Goal: Task Accomplishment & Management: Use online tool/utility

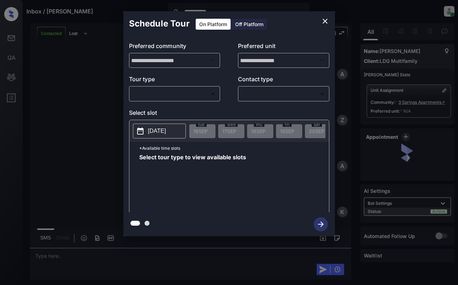
scroll to position [442, 0]
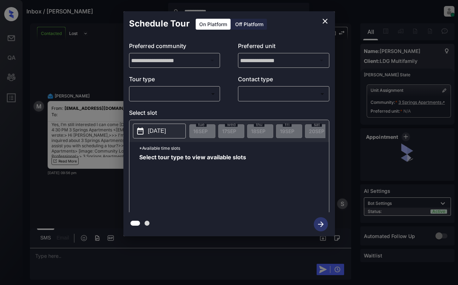
click at [195, 101] on div "​ ​" at bounding box center [174, 93] width 91 height 15
click at [199, 94] on body "**********" at bounding box center [229, 142] width 458 height 285
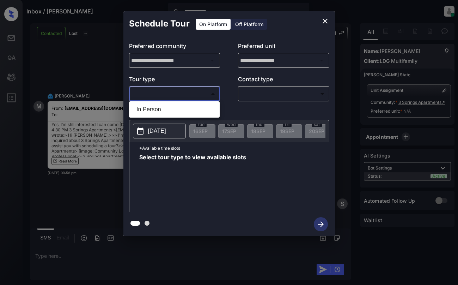
click at [198, 107] on li "In Person" at bounding box center [174, 109] width 87 height 13
type input "********"
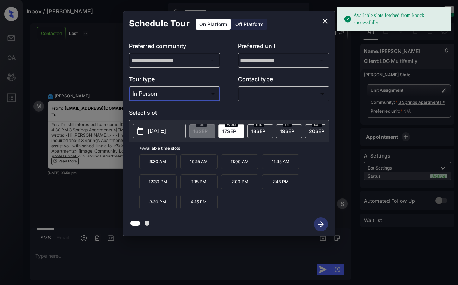
click at [164, 131] on p "2025-09-17" at bounding box center [157, 131] width 18 height 8
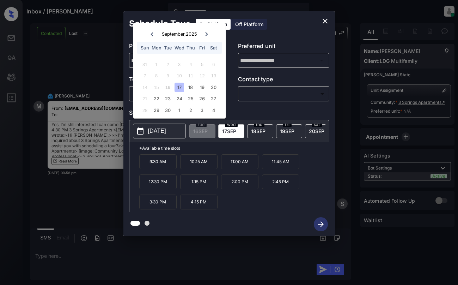
click at [324, 23] on icon "close" at bounding box center [325, 21] width 5 height 5
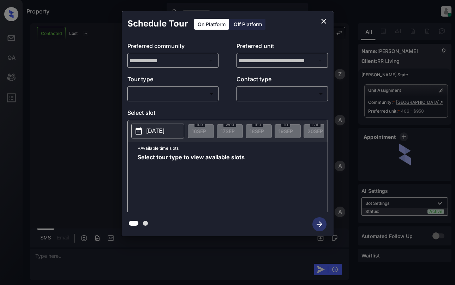
scroll to position [619, 0]
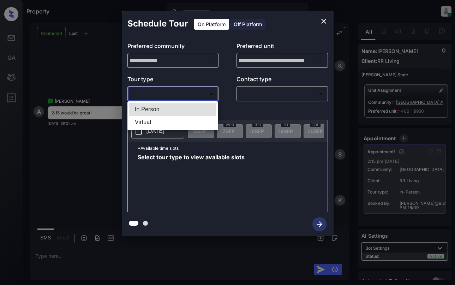
click at [180, 95] on body "Property Dominic Ceralde Online Set yourself offline Set yourself on break Prof…" at bounding box center [227, 142] width 455 height 285
click at [180, 107] on li "In Person" at bounding box center [172, 109] width 87 height 13
type input "********"
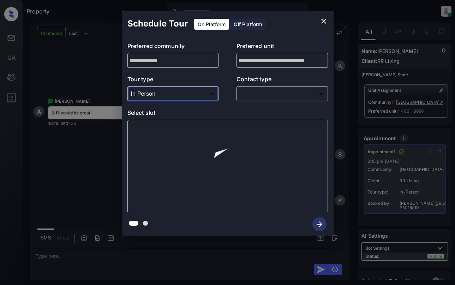
click at [324, 25] on button "close" at bounding box center [324, 21] width 14 height 14
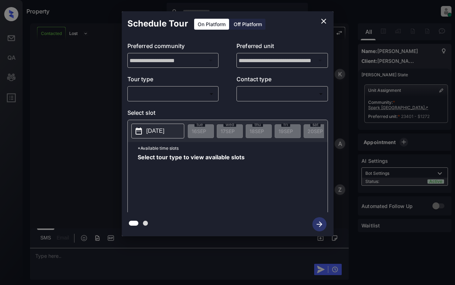
scroll to position [546, 0]
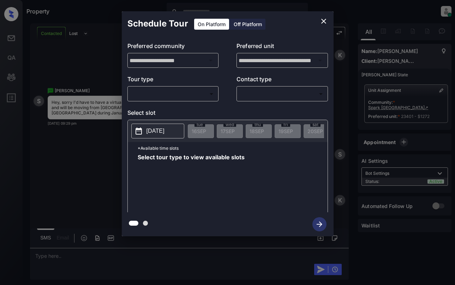
click at [171, 94] on body "Property Dominic Ceralde Online Set yourself offline Set yourself on break Prof…" at bounding box center [227, 142] width 455 height 285
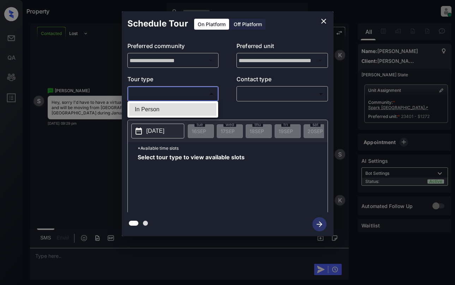
click at [322, 18] on div at bounding box center [227, 142] width 455 height 285
click at [324, 20] on icon "close" at bounding box center [323, 21] width 8 height 8
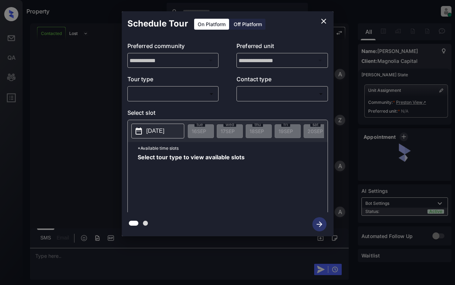
scroll to position [900, 0]
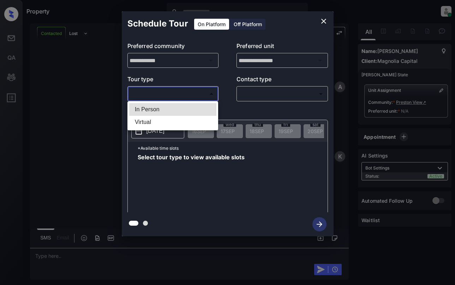
click at [183, 92] on body "Property Dominic Ceralde Online Set yourself offline Set yourself on break Prof…" at bounding box center [227, 142] width 455 height 285
click at [323, 22] on div at bounding box center [227, 142] width 455 height 285
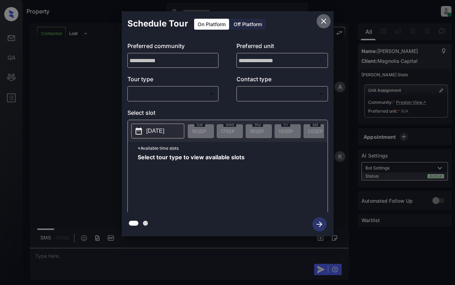
click at [325, 23] on icon "close" at bounding box center [323, 21] width 8 height 8
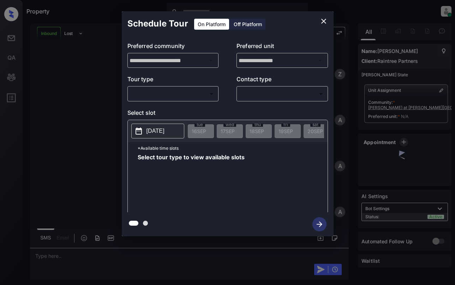
scroll to position [388, 0]
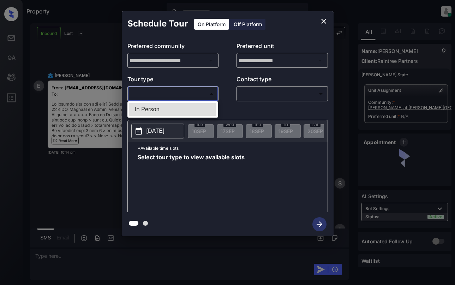
click at [191, 89] on body "Property [PERSON_NAME] Online Set yourself offline Set yourself on break Profil…" at bounding box center [227, 142] width 455 height 285
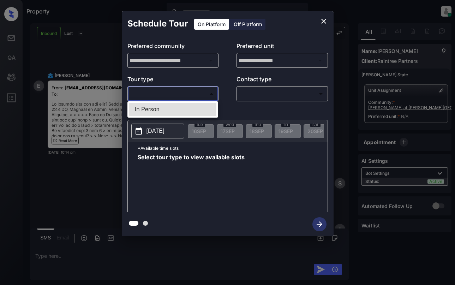
click at [183, 109] on li "In Person" at bounding box center [172, 109] width 87 height 13
type input "********"
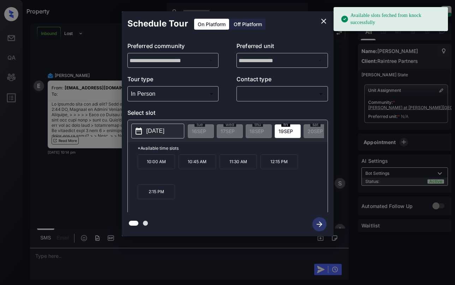
click at [155, 130] on p "[DATE]" at bounding box center [155, 131] width 18 height 8
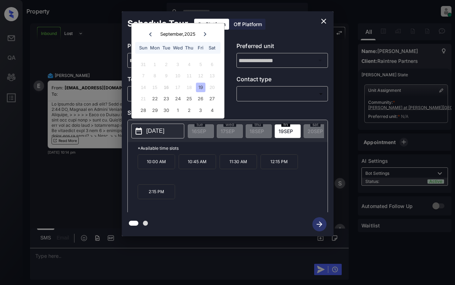
click at [324, 21] on icon "close" at bounding box center [323, 21] width 5 height 5
